Goal: Task Accomplishment & Management: Manage account settings

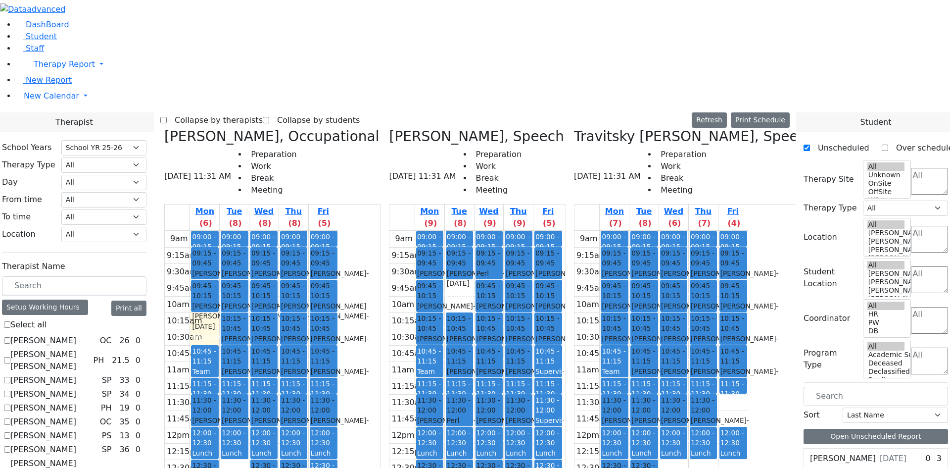
select select "212"
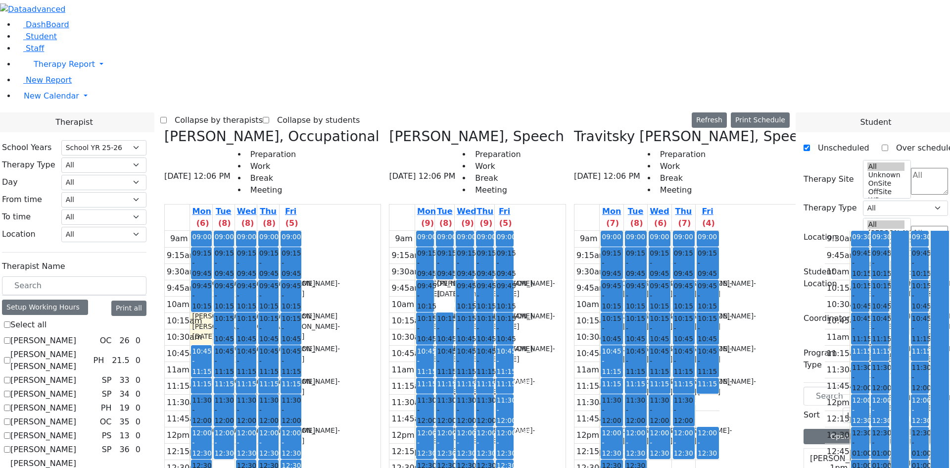
checkbox input "false"
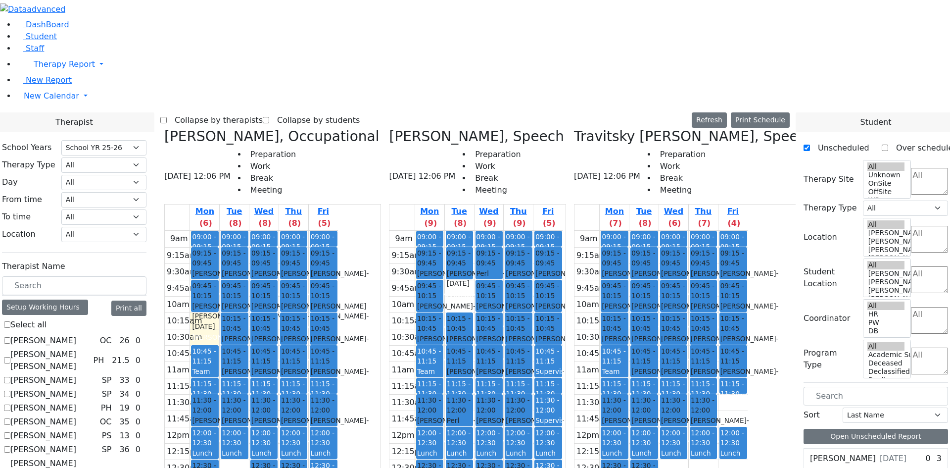
scroll to position [0, 0]
click at [89, 348] on label "[PERSON_NAME] [PERSON_NAME]" at bounding box center [49, 360] width 79 height 24
click at [10, 357] on input "[PERSON_NAME] [PERSON_NAME]" at bounding box center [7, 360] width 6 height 6
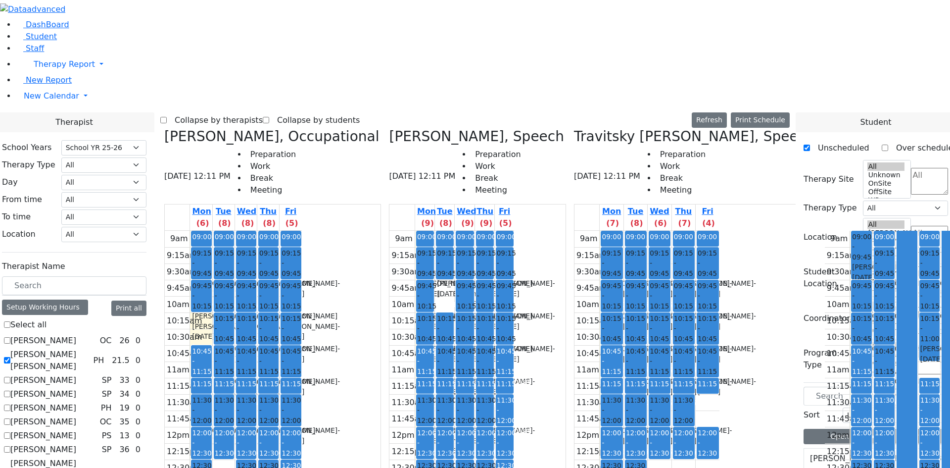
click at [89, 348] on label "[PERSON_NAME] [PERSON_NAME]" at bounding box center [49, 360] width 79 height 24
click at [10, 357] on input "[PERSON_NAME] [PERSON_NAME]" at bounding box center [7, 360] width 6 height 6
checkbox input "false"
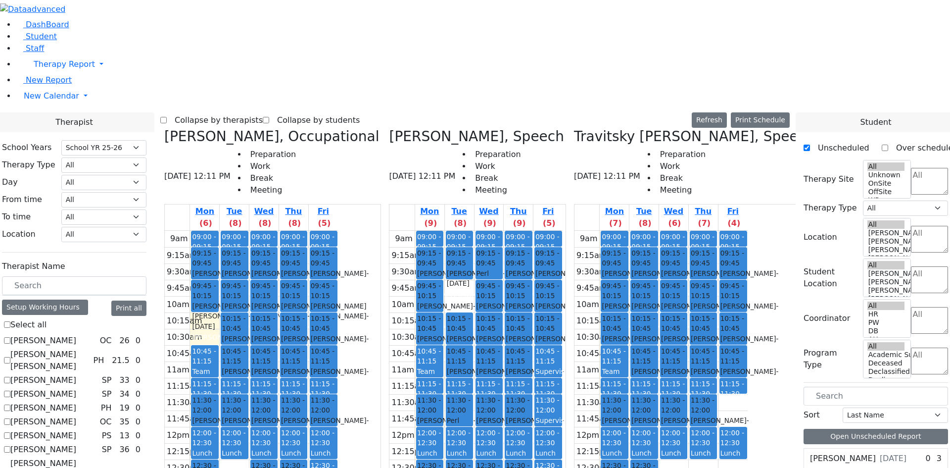
drag, startPoint x: 484, startPoint y: 300, endPoint x: 483, endPoint y: 241, distance: 58.4
click at [444, 233] on div "09:00 - 09:15 Prep 09:15 - 09:45 [PERSON_NAME] - [DATE] [PERSON_NAME] 09:45 - 1…" at bounding box center [429, 427] width 29 height 392
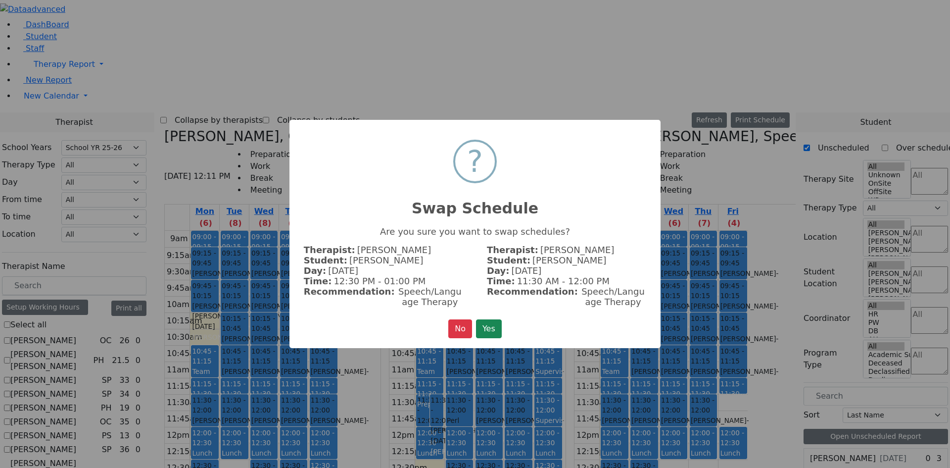
drag, startPoint x: 490, startPoint y: 319, endPoint x: 494, endPoint y: 315, distance: 5.3
click at [490, 319] on button "Yes" at bounding box center [489, 328] width 26 height 19
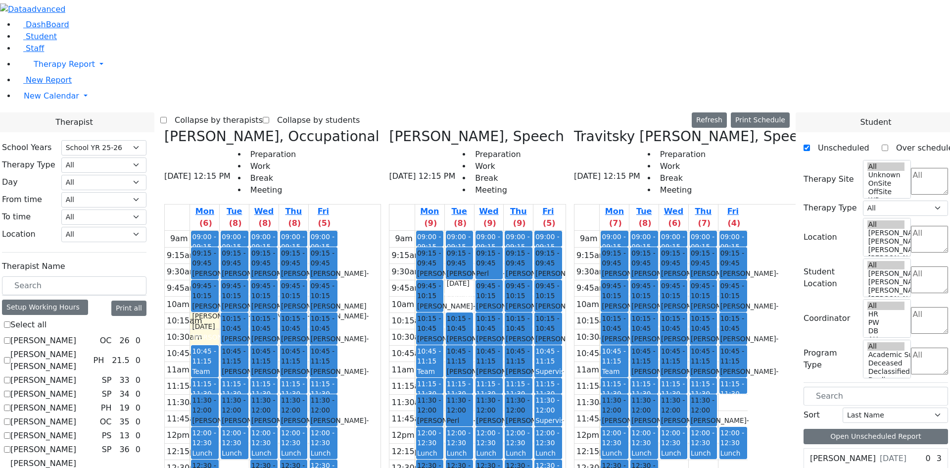
click at [566, 128] on div "[PERSON_NAME], Speech [DATE] 12:15 PM Preparation Work Break Meeting" at bounding box center [477, 166] width 177 height 76
click at [560, 128] on h3 "[PERSON_NAME], Speech" at bounding box center [476, 136] width 175 height 17
click at [441, 233] on span "09:00 - 09:15" at bounding box center [429, 242] width 24 height 18
click at [767, 112] on button "Print Schedule" at bounding box center [760, 119] width 59 height 15
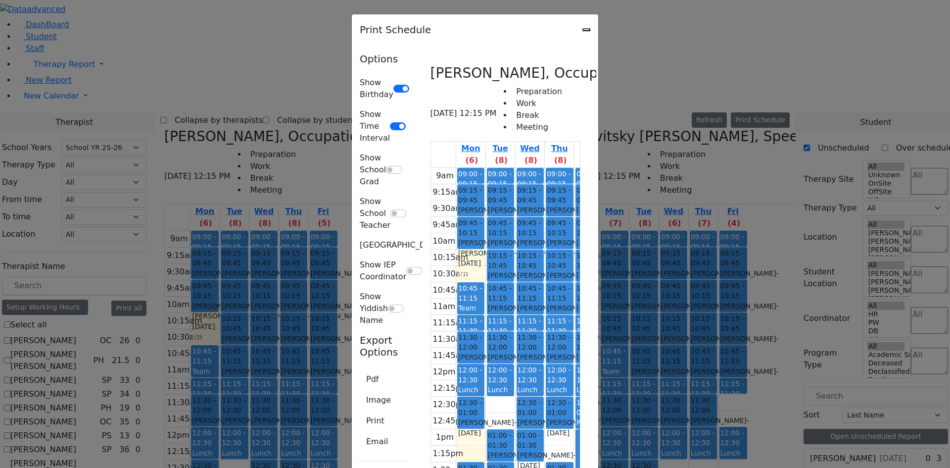
scroll to position [49, 0]
click at [586, 30] on icon "Close" at bounding box center [586, 30] width 0 height 0
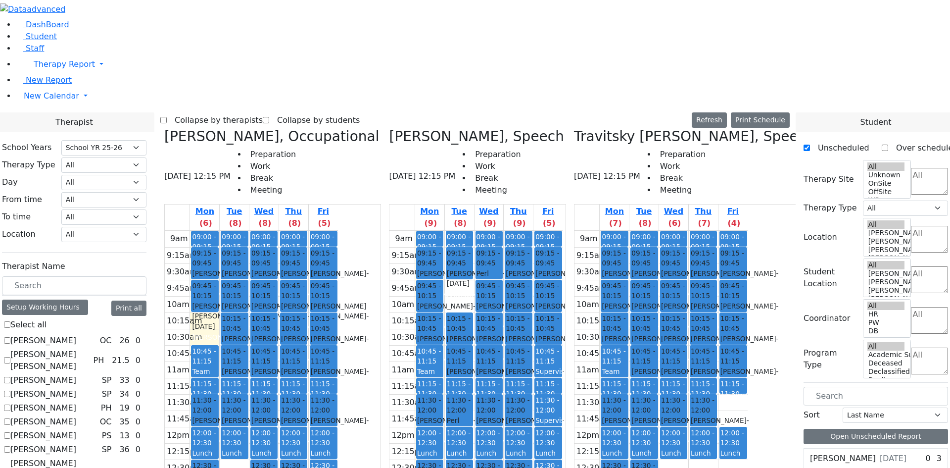
click at [494, 128] on h3 "[PERSON_NAME], Speech" at bounding box center [476, 136] width 175 height 17
drag, startPoint x: 542, startPoint y: 31, endPoint x: 522, endPoint y: 37, distance: 21.5
click at [542, 128] on h3 "[PERSON_NAME], Speech" at bounding box center [476, 136] width 175 height 17
click at [512, 231] on div "9am 9:15am 9:30am 9:45am 10am 10:15am 10:30am 10:45am 11am 11:15am 11:30am 11:4…" at bounding box center [475, 427] width 173 height 392
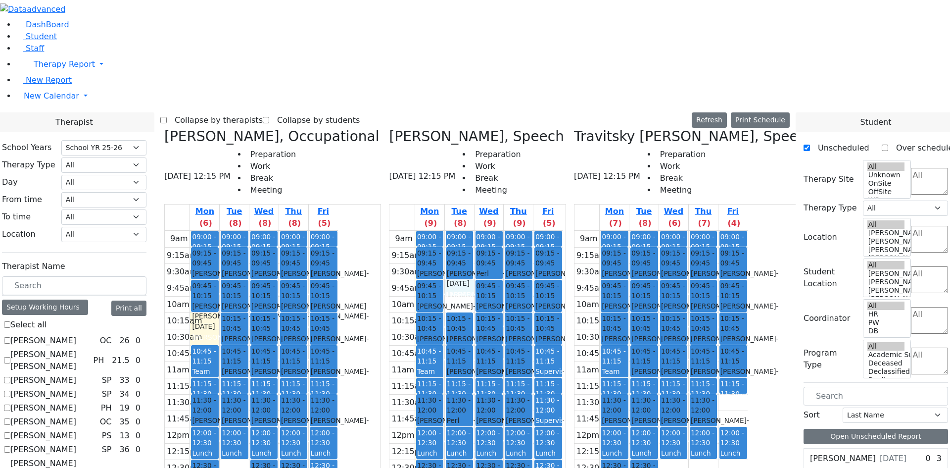
drag, startPoint x: 296, startPoint y: 392, endPoint x: 296, endPoint y: 399, distance: 6.9
click at [295, 405] on div "9am 9:15am 9:30am 9:45am 10am 10:15am 10:30am 10:45am 11am 11:15am 11:30am 11:4…" at bounding box center [251, 427] width 173 height 392
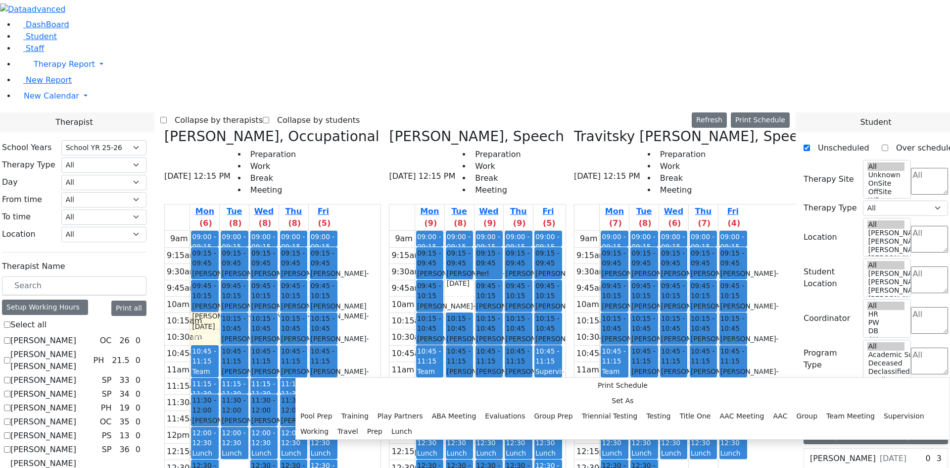
click at [309, 338] on div "9am 9:15am 9:30am 9:45am 10am 10:15am 10:30am 10:45am 11am 11:15am 11:30am 11:4…" at bounding box center [251, 427] width 173 height 392
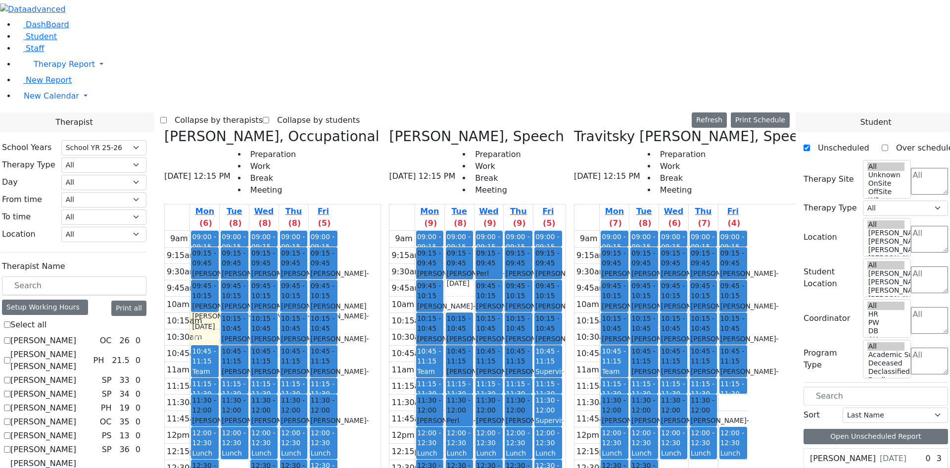
click at [338, 333] on div "9am 9:15am 9:30am 9:45am 10am 10:15am 10:30am 10:45am 11am 11:15am 11:30am 11:4…" at bounding box center [251, 427] width 173 height 392
click at [338, 327] on div "9am 9:15am 9:30am 9:45am 10am 10:15am 10:30am 10:45am 11am 11:15am 11:30am 11:4…" at bounding box center [251, 427] width 173 height 392
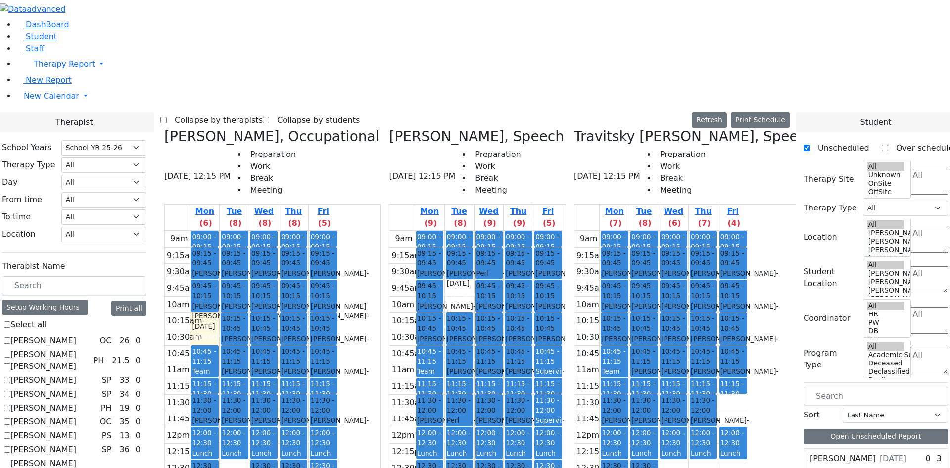
click at [294, 333] on div "9am 9:15am 9:30am 9:45am 10am 10:15am 10:30am 10:45am 11am 11:15am 11:30am 11:4…" at bounding box center [251, 427] width 173 height 392
drag, startPoint x: 299, startPoint y: 393, endPoint x: 299, endPoint y: 405, distance: 12.4
click at [299, 405] on div "9am 9:15am 9:30am 9:45am 10am 10:15am 10:30am 10:45am 11am 11:15am 11:30am 11:4…" at bounding box center [251, 427] width 173 height 392
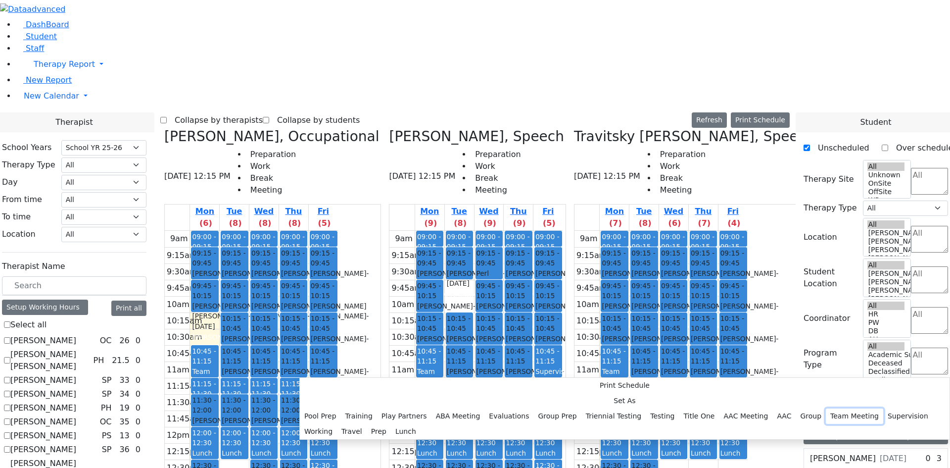
click at [826, 408] on button "Team Meeting" at bounding box center [854, 415] width 57 height 15
select select "1"
select select "14:00:00"
select select "14:30:00"
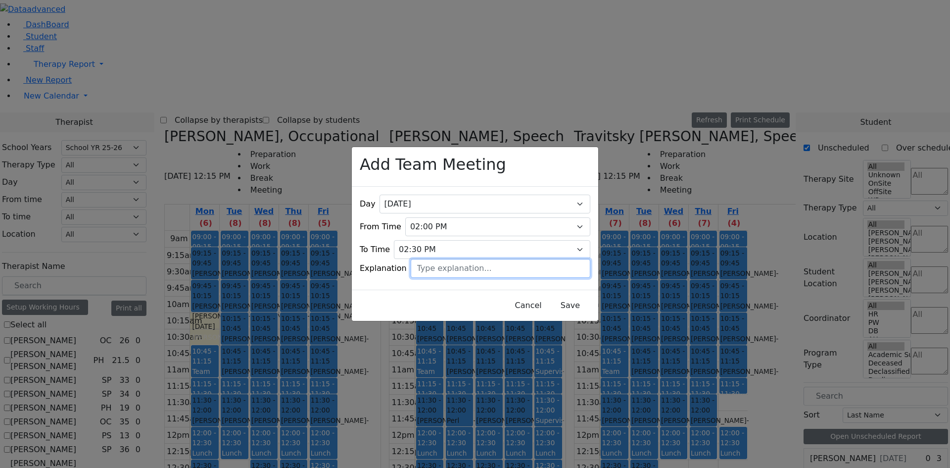
click at [439, 266] on input "text" at bounding box center [501, 268] width 180 height 19
type input "With [PERSON_NAME] 1x monthly"
click at [548, 296] on button "Save" at bounding box center [570, 305] width 44 height 19
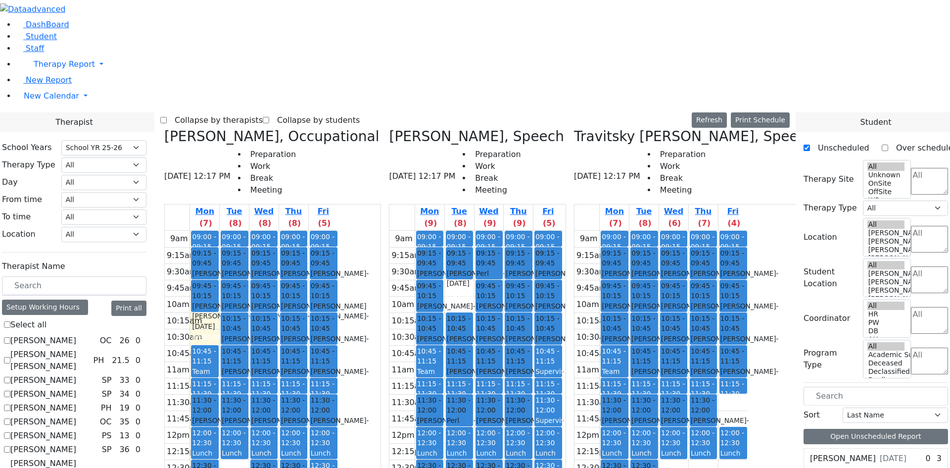
drag, startPoint x: 665, startPoint y: 393, endPoint x: 666, endPoint y: 403, distance: 9.5
click at [666, 403] on div "9am 9:15am 9:30am 9:45am 10am 10:15am 10:30am 10:45am 11am 11:15am 11:30am 11:4…" at bounding box center [661, 427] width 173 height 392
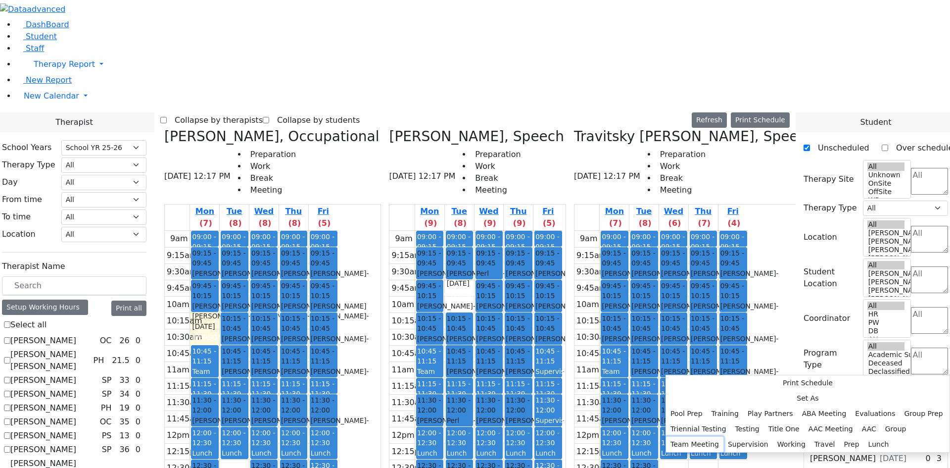
click at [723, 436] on button "Team Meeting" at bounding box center [694, 443] width 57 height 15
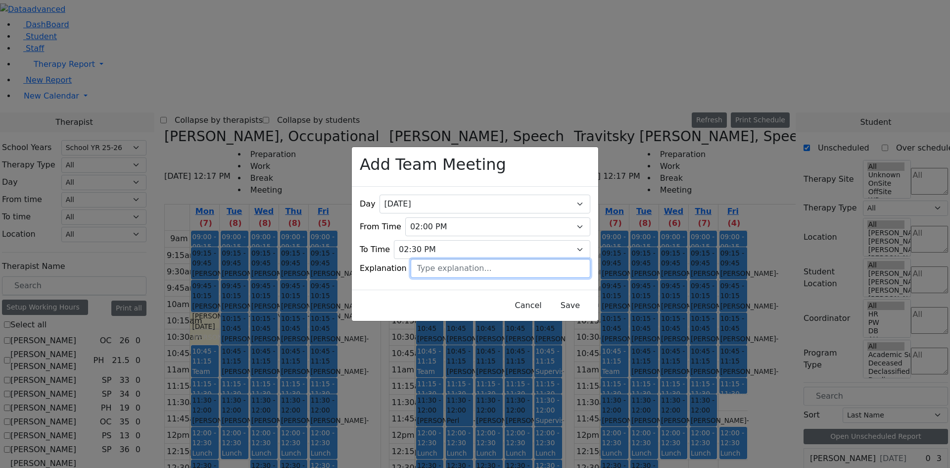
click at [448, 269] on input "text" at bounding box center [501, 268] width 180 height 19
type input "1x monthly with [PERSON_NAME]"
click at [553, 299] on button "Save" at bounding box center [570, 305] width 44 height 19
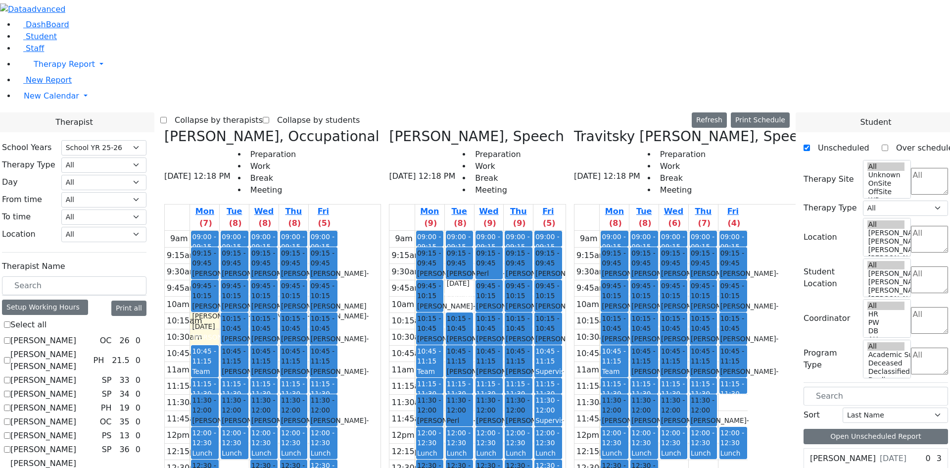
click at [503, 396] on button "Delete Selected Schedule" at bounding box center [533, 401] width 98 height 15
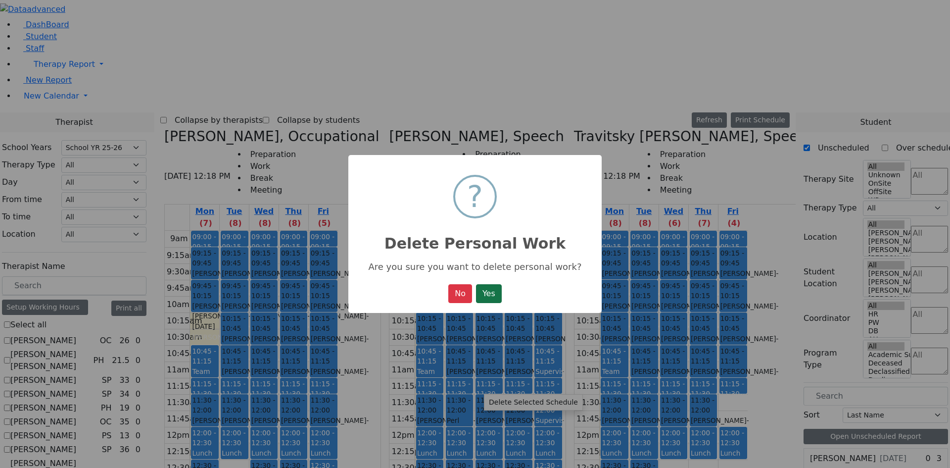
click at [494, 298] on button "Yes" at bounding box center [489, 293] width 26 height 19
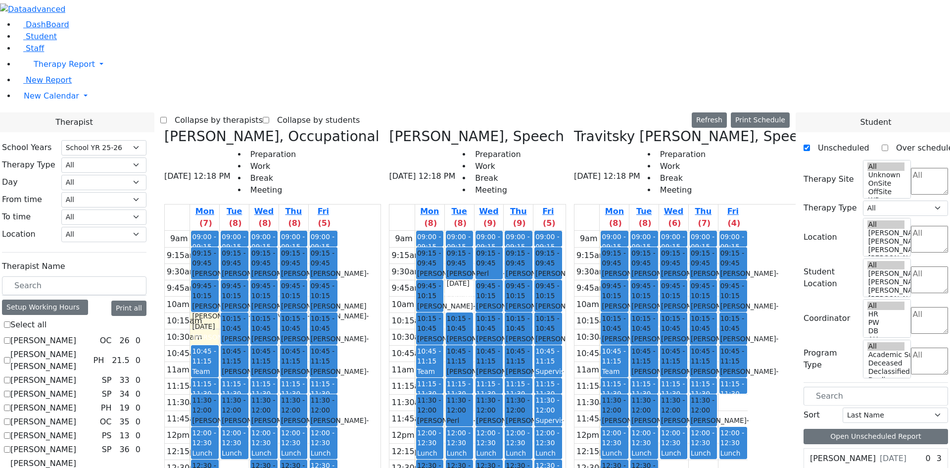
drag, startPoint x: 480, startPoint y: 388, endPoint x: 485, endPoint y: 405, distance: 17.8
click at [485, 405] on div "9am 9:15am 9:30am 9:45am 10am 10:15am 10:30am 10:45am 11am 11:15am 11:30am 11:4…" at bounding box center [475, 427] width 173 height 392
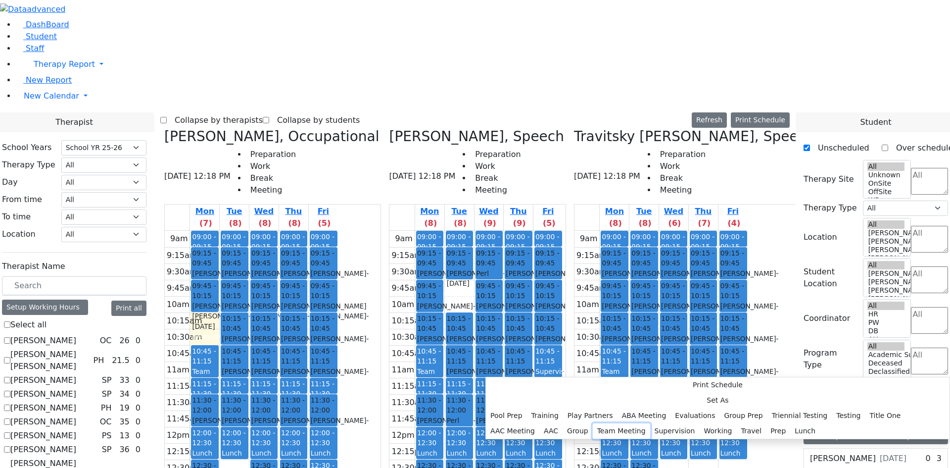
click at [627, 423] on button "Team Meeting" at bounding box center [621, 430] width 57 height 15
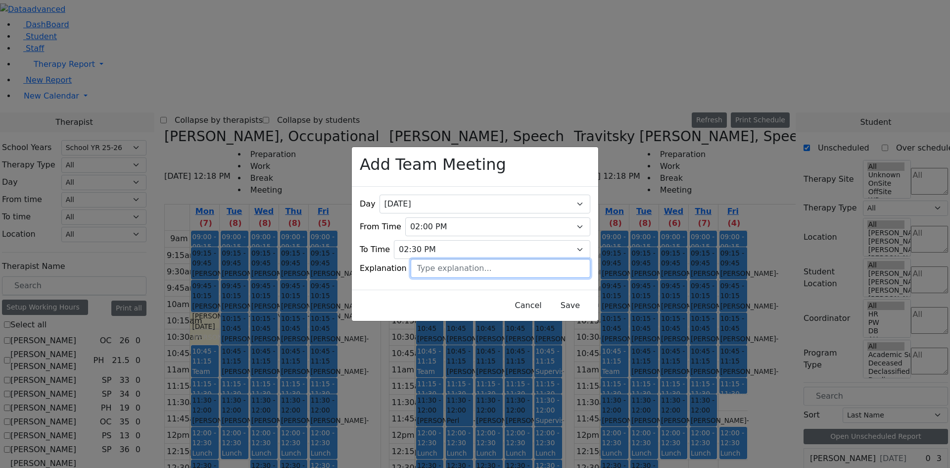
click at [464, 263] on input "text" at bounding box center [501, 268] width 180 height 19
type input "1x monthly with [PERSON_NAME]"
click at [558, 296] on button "Save" at bounding box center [570, 305] width 44 height 19
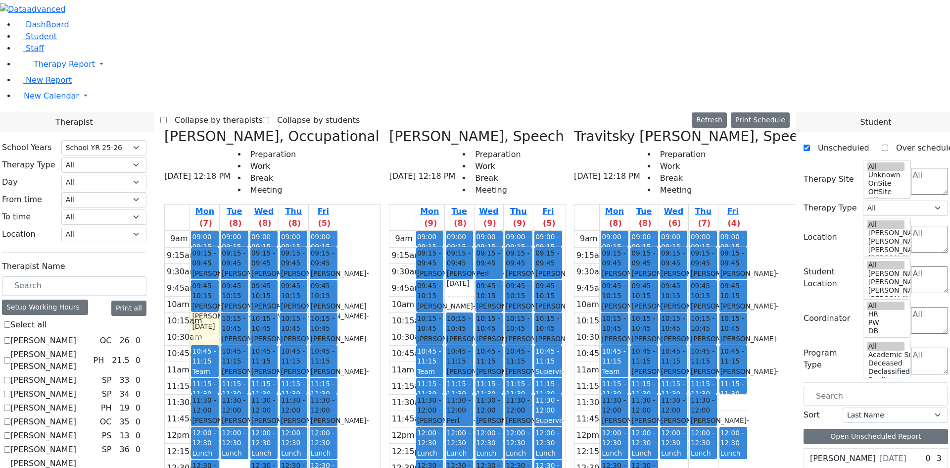
checkbox input "false"
select select "3"
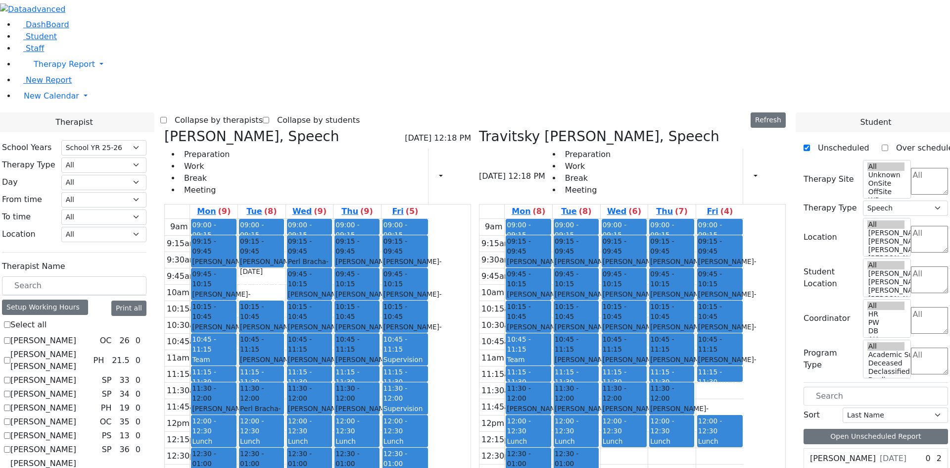
scroll to position [742, 0]
checkbox input "false"
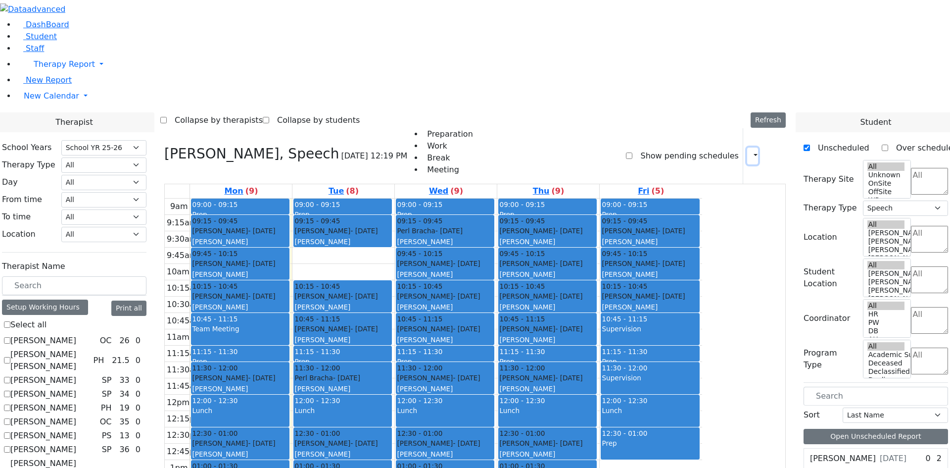
click at [750, 151] on icon "button" at bounding box center [750, 155] width 0 height 9
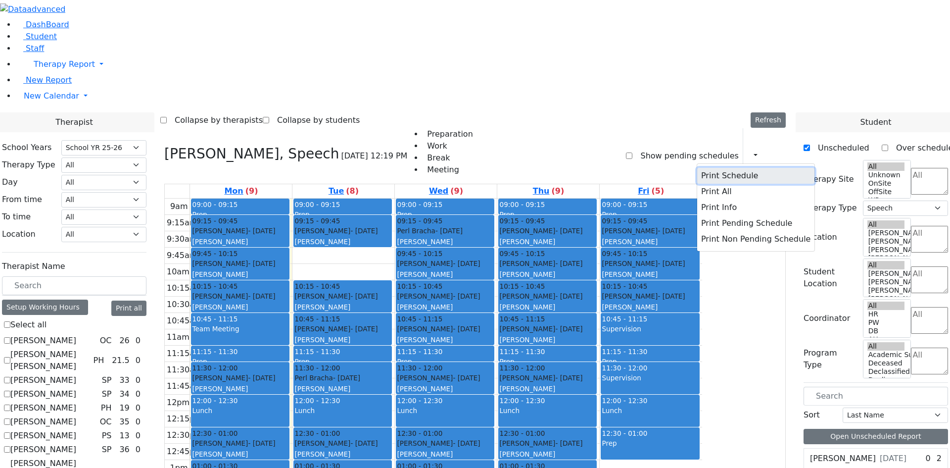
click at [732, 168] on button "Print Schedule" at bounding box center [755, 176] width 117 height 16
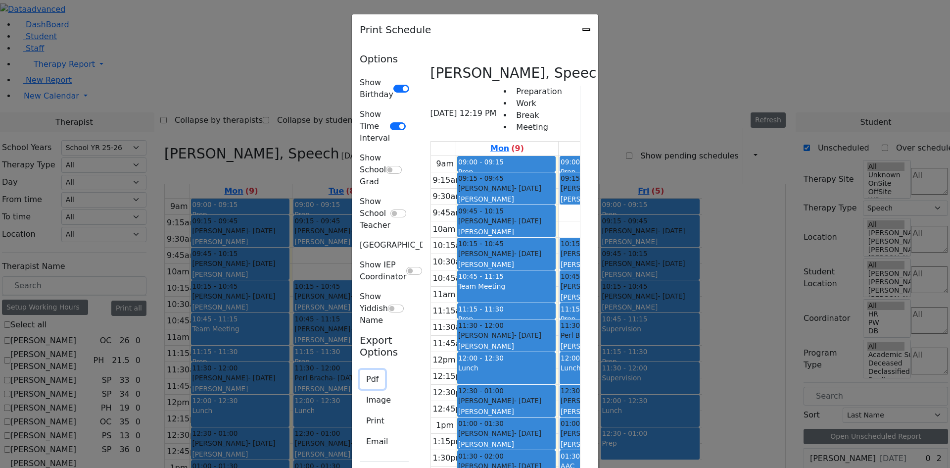
click at [360, 370] on button "Pdf" at bounding box center [372, 379] width 25 height 19
